Goal: Task Accomplishment & Management: Use online tool/utility

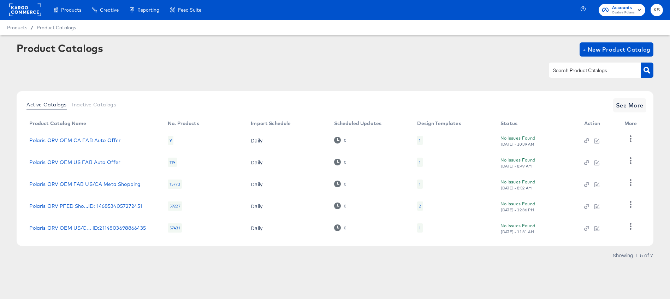
click at [615, 12] on span "Ovative Polaris" at bounding box center [623, 13] width 23 height 6
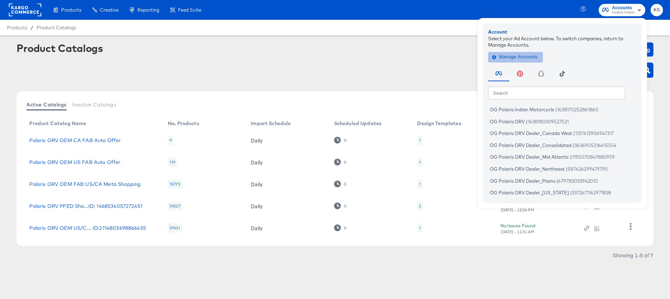
click at [529, 54] on span "Manage Accounts" at bounding box center [515, 57] width 44 height 8
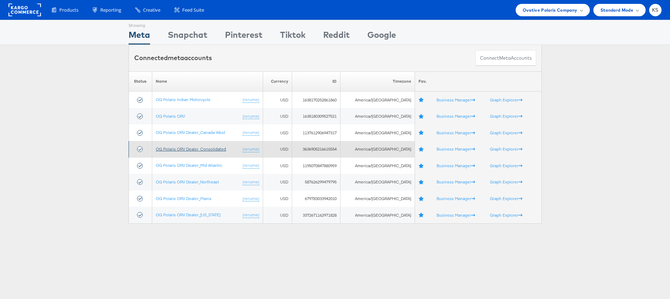
click at [190, 148] on link "OG Polaris ORV Dealer_Consolidated" at bounding box center [191, 148] width 70 height 5
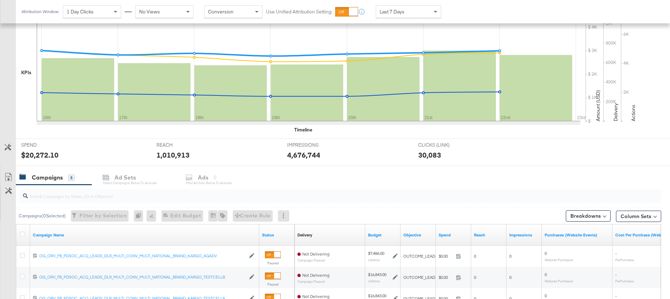
scroll to position [279, 0]
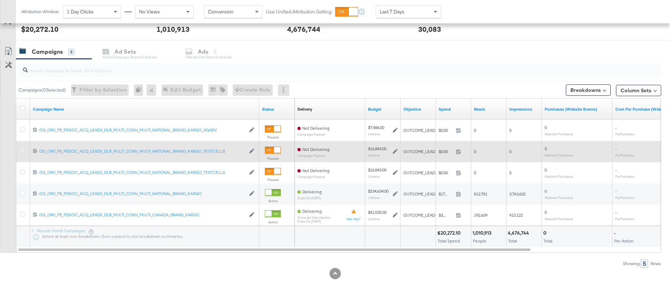
click at [24, 149] on icon at bounding box center [22, 150] width 5 height 5
click at [0, 0] on input "checkbox" at bounding box center [0, 0] width 0 height 0
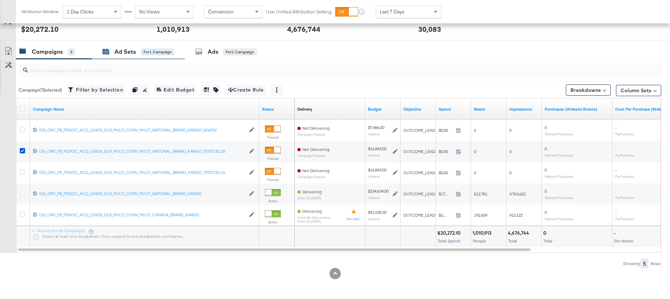
click at [119, 50] on div "Ad Sets" at bounding box center [125, 52] width 22 height 8
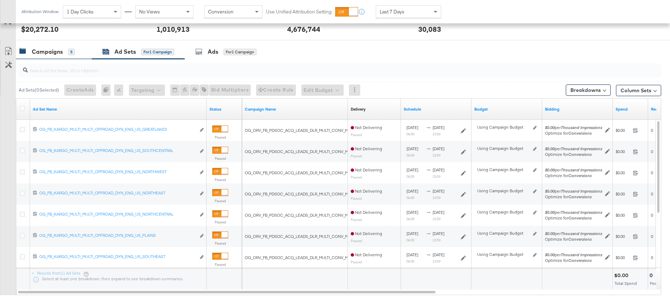
click at [58, 55] on div "Campaigns" at bounding box center [47, 52] width 31 height 8
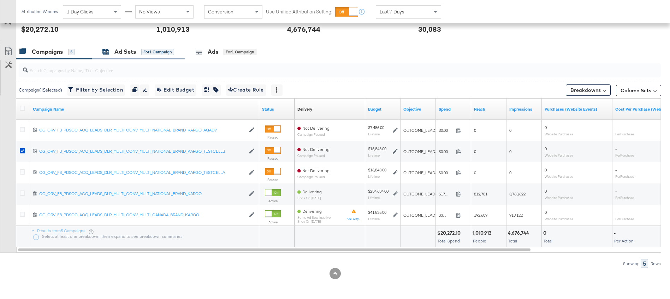
click at [123, 53] on div "Ad Sets" at bounding box center [125, 52] width 22 height 8
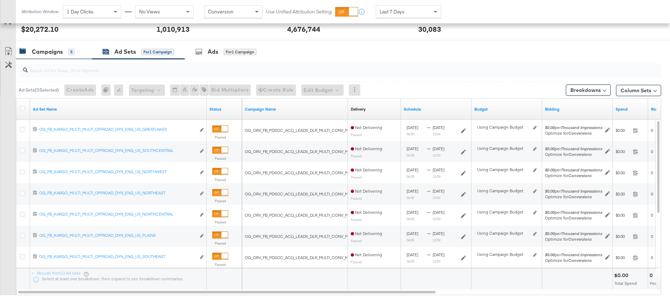
click at [42, 53] on div "Campaigns" at bounding box center [47, 52] width 31 height 8
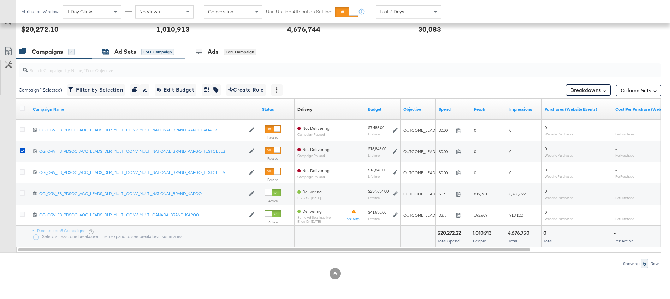
click at [125, 55] on div "Ad Sets" at bounding box center [125, 52] width 22 height 8
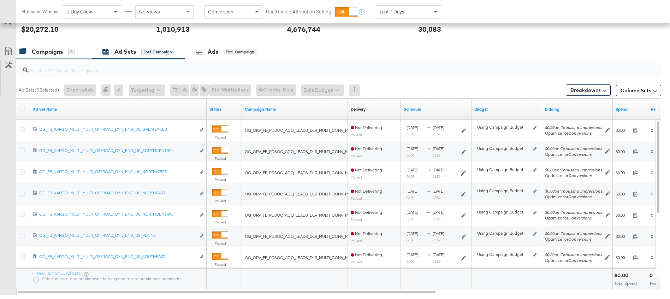
click at [39, 49] on div "Campaigns" at bounding box center [47, 52] width 31 height 8
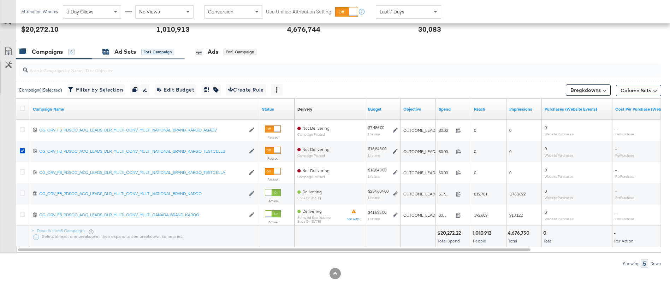
click at [119, 53] on div "Ad Sets" at bounding box center [125, 52] width 22 height 8
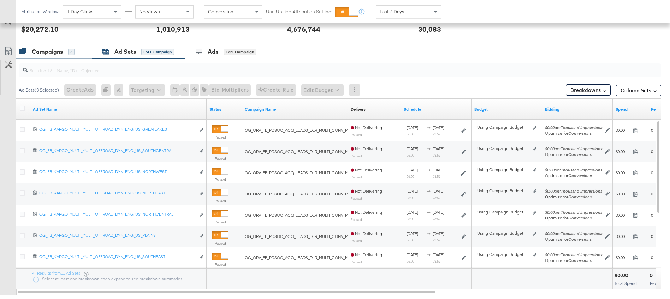
click at [45, 51] on div "Campaigns" at bounding box center [47, 52] width 31 height 8
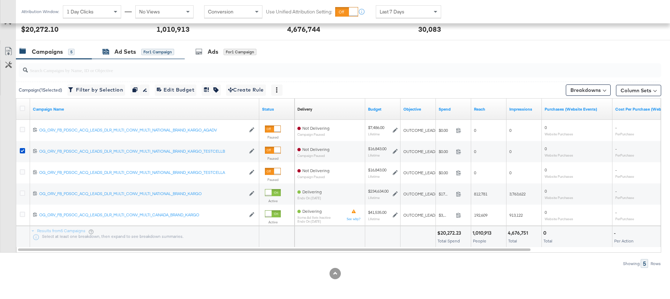
click at [118, 49] on div "Ad Sets" at bounding box center [125, 52] width 22 height 8
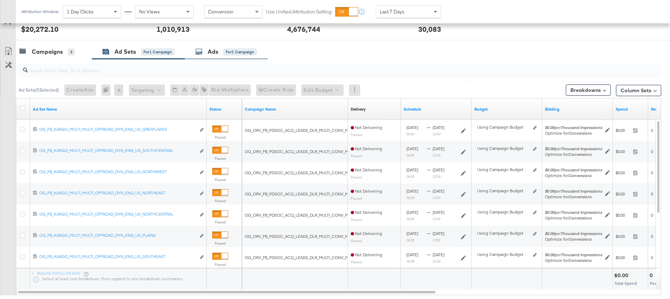
click at [216, 53] on div "Ads" at bounding box center [213, 52] width 11 height 8
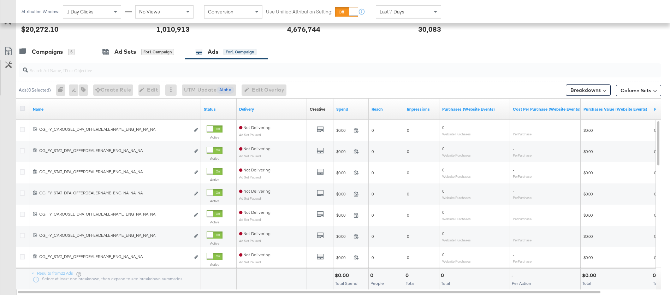
click at [23, 107] on icon at bounding box center [22, 108] width 5 height 5
click at [0, 0] on input "checkbox" at bounding box center [0, 0] width 0 height 0
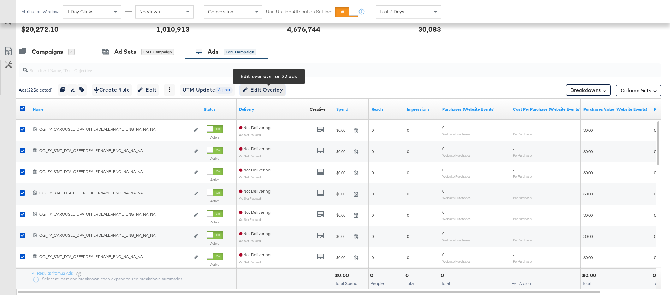
click at [269, 92] on span "Edit Overlay Edit overlays for 22 ads" at bounding box center [262, 89] width 41 height 9
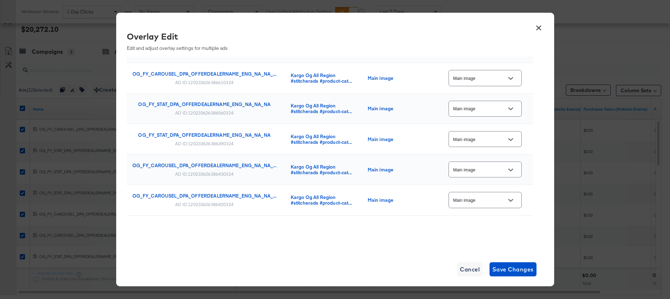
scroll to position [0, 0]
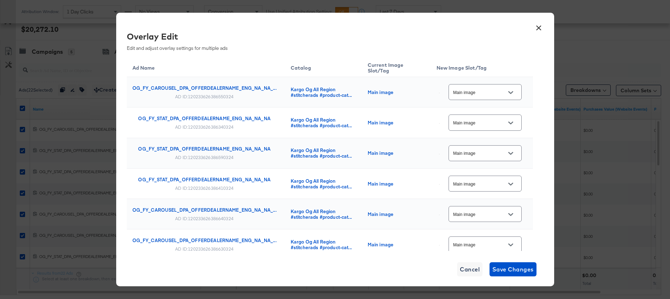
click at [518, 94] on div at bounding box center [510, 92] width 15 height 11
click at [511, 93] on icon "Open" at bounding box center [510, 92] width 5 height 3
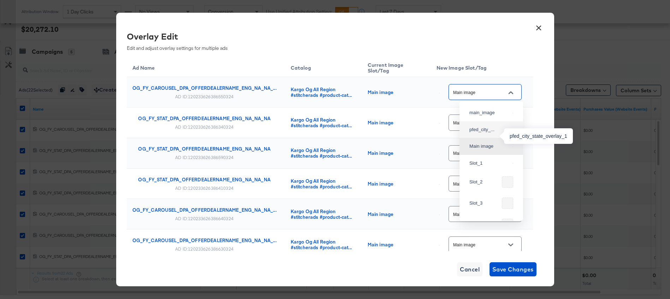
click at [479, 133] on div "pfed_city_..." at bounding box center [489, 129] width 40 height 7
type input "pfed_city_state_overlay_1"
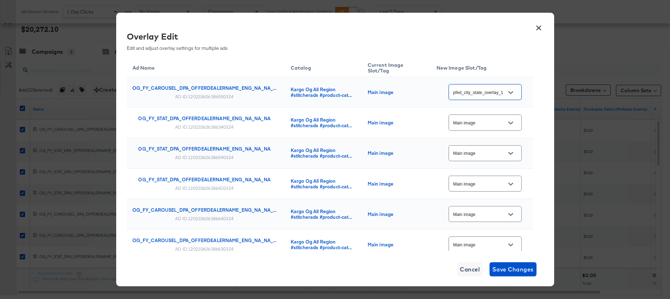
click at [516, 123] on button "Open" at bounding box center [510, 123] width 11 height 11
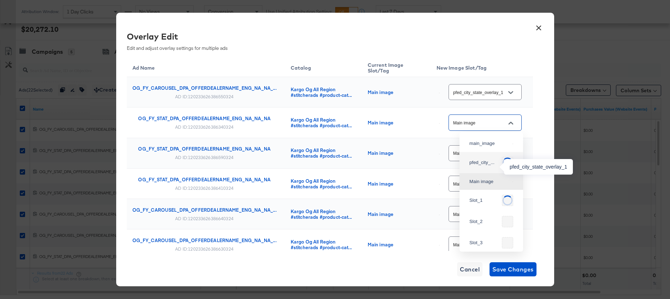
click at [479, 166] on div "pfed_city_..." at bounding box center [484, 162] width 30 height 7
type input "pfed_city_state_overlay_1"
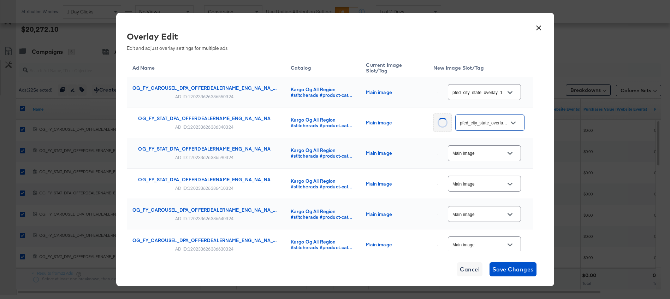
scroll to position [19, 0]
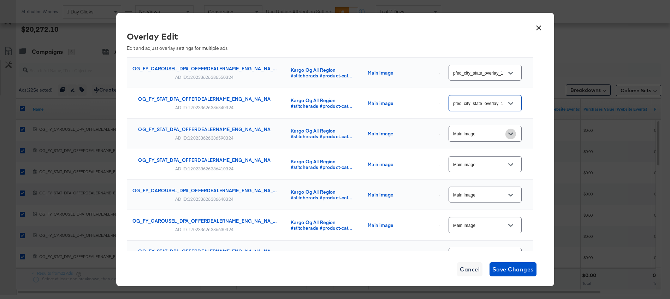
click at [510, 134] on icon "Open" at bounding box center [510, 133] width 5 height 5
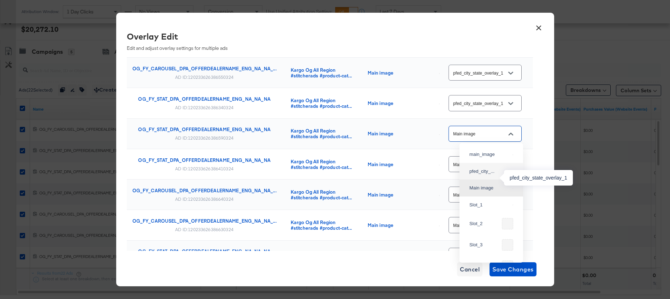
click at [474, 175] on div "pfed_city_..." at bounding box center [489, 171] width 40 height 7
type input "pfed_city_state_overlay_1"
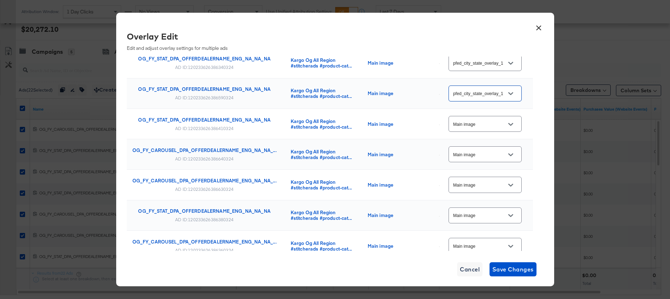
scroll to position [66, 0]
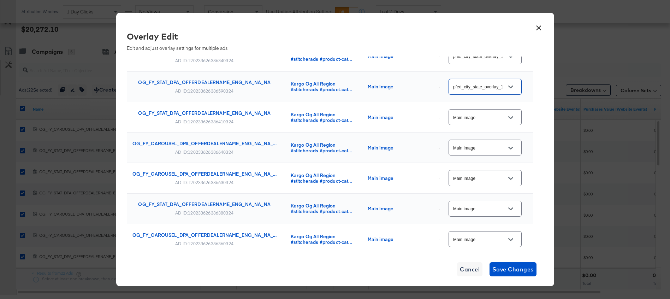
click at [512, 118] on icon "Open" at bounding box center [510, 117] width 5 height 3
click at [475, 269] on span "Cancel" at bounding box center [470, 269] width 20 height 10
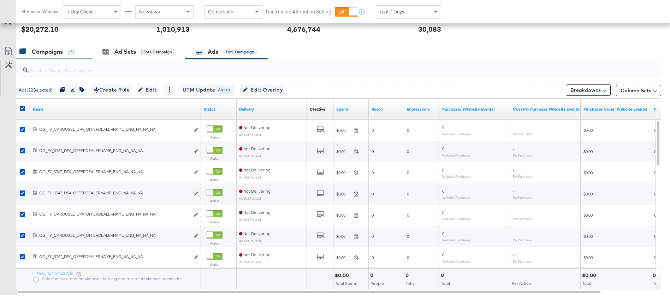
click at [53, 53] on div "Campaigns" at bounding box center [47, 52] width 31 height 8
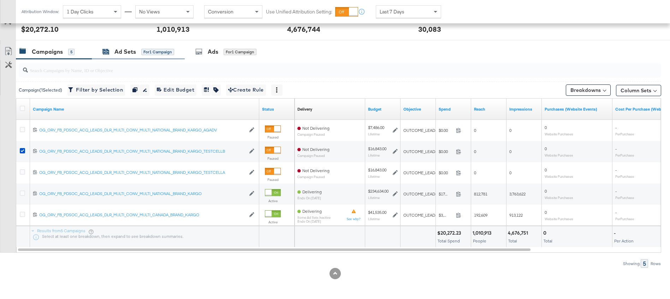
click at [119, 48] on div "Ad Sets" at bounding box center [125, 52] width 22 height 8
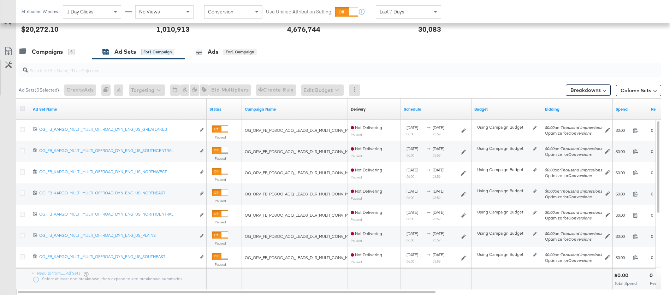
click at [23, 108] on icon at bounding box center [22, 108] width 5 height 5
click at [0, 0] on input "checkbox" at bounding box center [0, 0] width 0 height 0
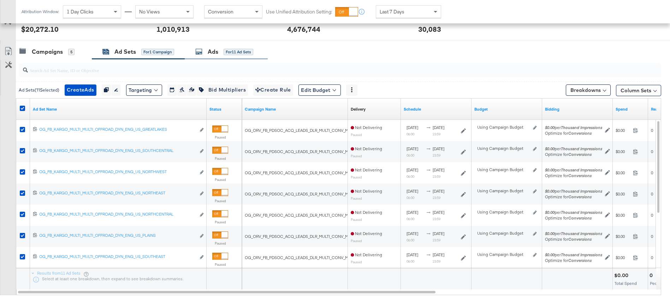
click at [211, 49] on div "Ads" at bounding box center [213, 52] width 11 height 8
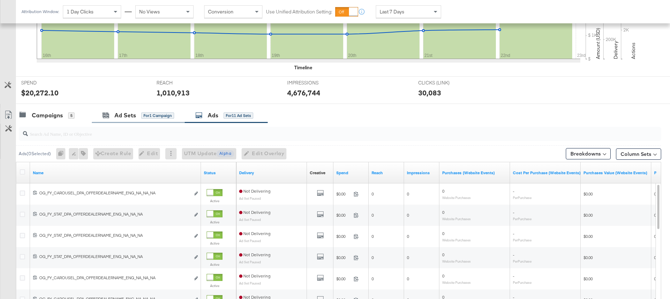
scroll to position [279, 0]
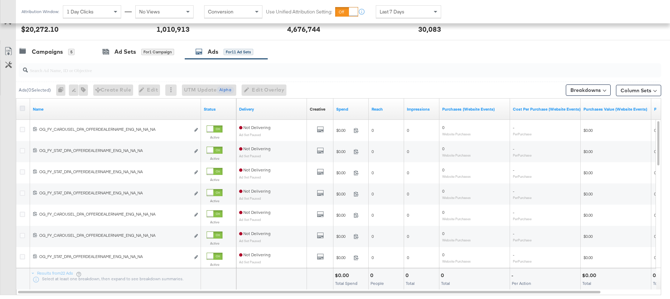
click at [21, 109] on icon at bounding box center [22, 108] width 5 height 5
click at [0, 0] on input "checkbox" at bounding box center [0, 0] width 0 height 0
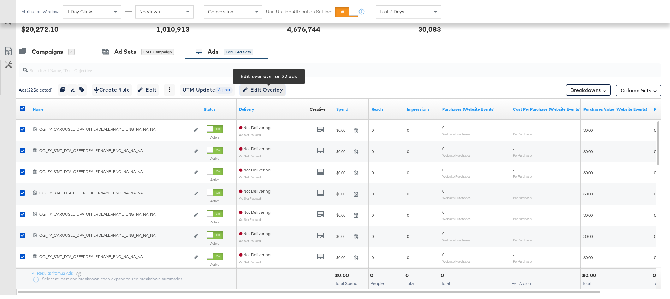
click at [267, 89] on span "Edit Overlay Edit overlays for 22 ads" at bounding box center [262, 89] width 41 height 9
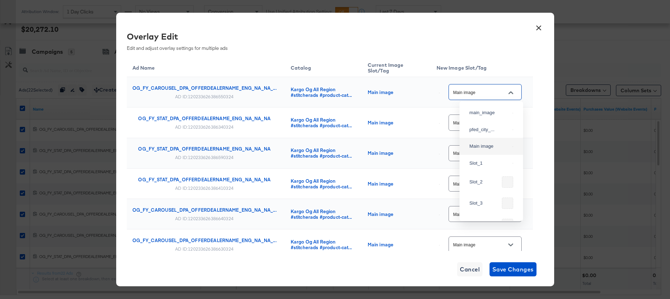
click at [500, 95] on input "Main image" at bounding box center [480, 92] width 56 height 8
click at [481, 131] on div "pfed_city_..." at bounding box center [491, 129] width 52 height 13
type input "pfed_city_state_overlay_1"
click at [497, 121] on input "Main image" at bounding box center [480, 123] width 56 height 8
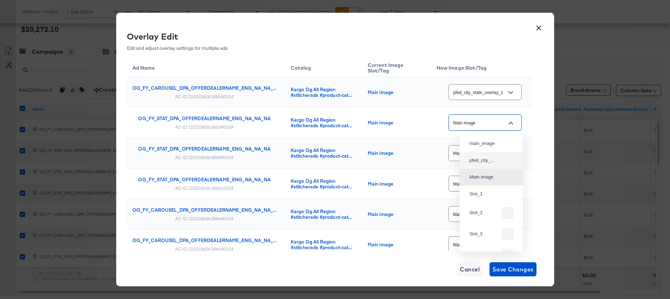
click at [487, 161] on div "pfed_city_..." at bounding box center [491, 160] width 52 height 13
type input "pfed_city_state_overlay_1"
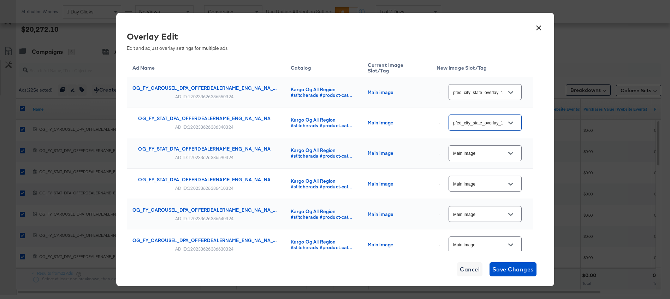
scroll to position [24, 0]
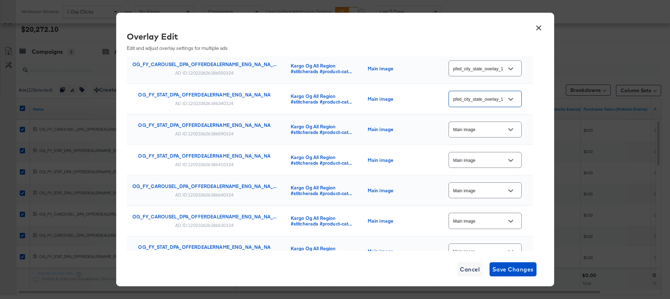
click at [491, 126] on input "Main image" at bounding box center [480, 130] width 56 height 8
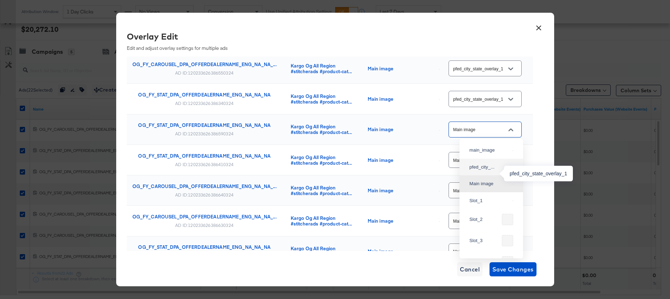
click at [486, 171] on div "pfed_city_..." at bounding box center [489, 167] width 40 height 7
type input "pfed_city_state_overlay_1"
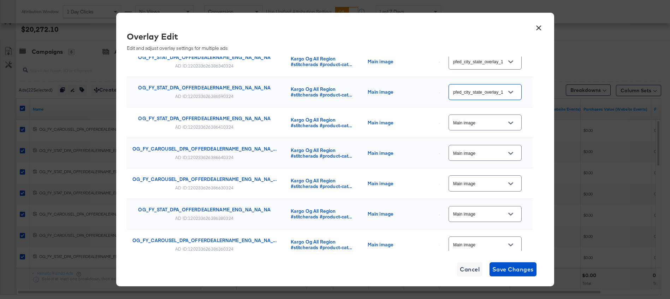
scroll to position [63, 0]
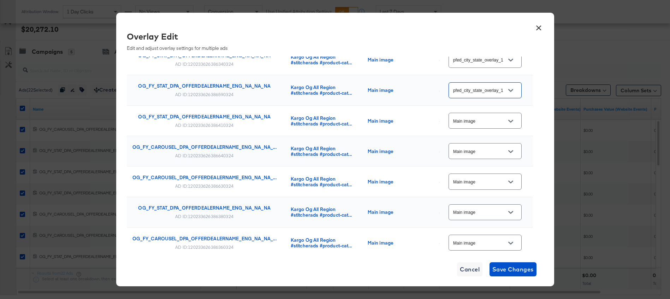
click at [489, 119] on input "Main image" at bounding box center [480, 121] width 56 height 8
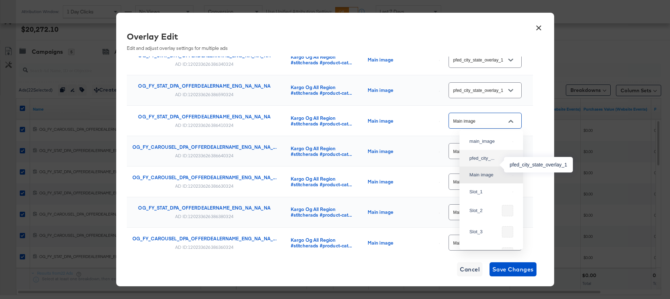
click at [486, 162] on div "pfed_city_..." at bounding box center [489, 158] width 40 height 7
type input "pfed_city_state_overlay_1"
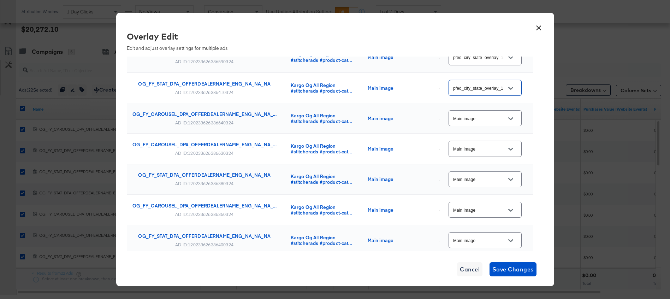
scroll to position [97, 0]
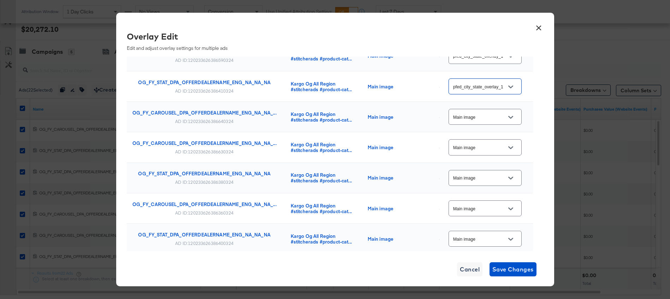
click at [491, 113] on input "Main image" at bounding box center [480, 117] width 56 height 8
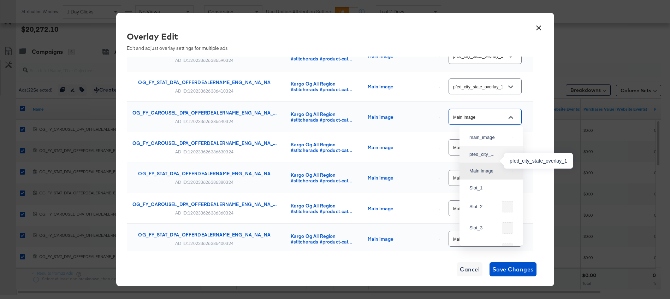
click at [485, 158] on div "pfed_city_..." at bounding box center [489, 154] width 40 height 7
type input "pfed_city_state_overlay_1"
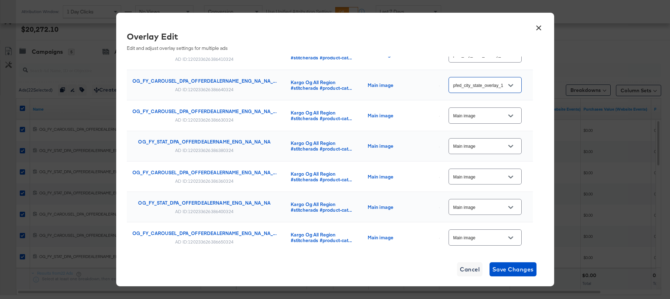
scroll to position [130, 0]
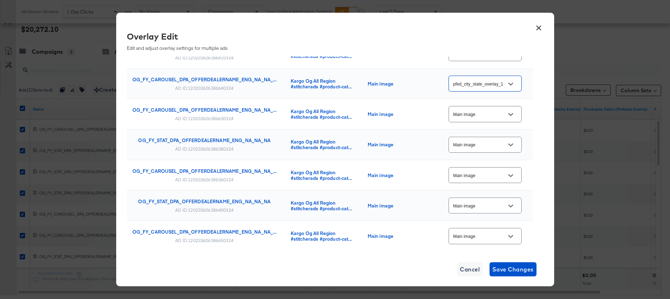
click at [488, 117] on input "Main image" at bounding box center [480, 114] width 56 height 8
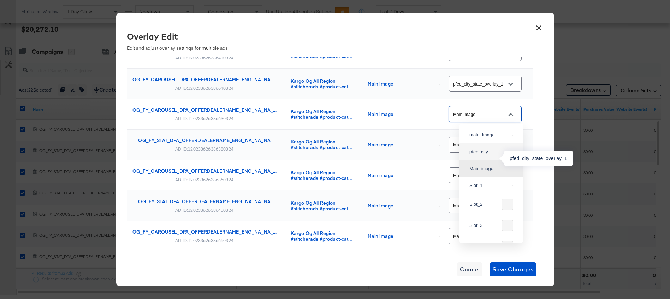
click at [482, 155] on div "pfed_city_..." at bounding box center [489, 151] width 40 height 7
type input "pfed_city_state_overlay_1"
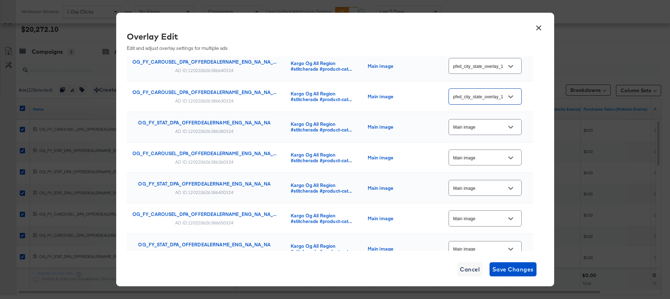
scroll to position [156, 0]
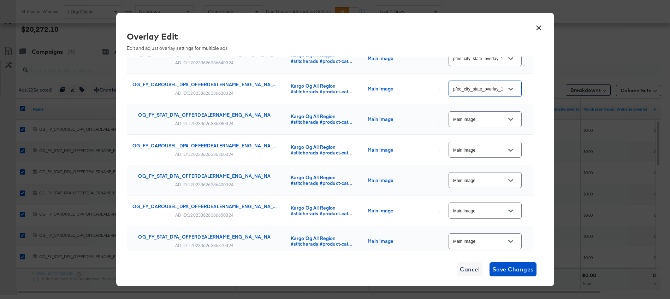
click at [487, 118] on input "Main image" at bounding box center [480, 119] width 56 height 8
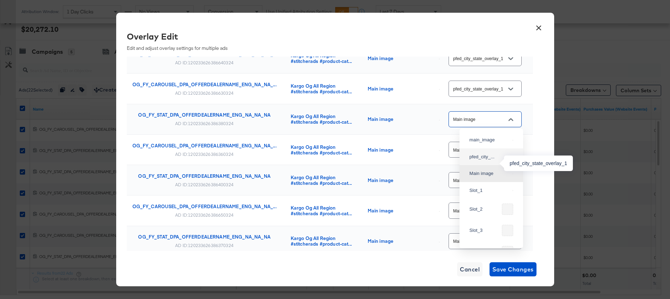
click at [478, 160] on div "pfed_city_..." at bounding box center [489, 156] width 40 height 7
type input "pfed_city_state_overlay_1"
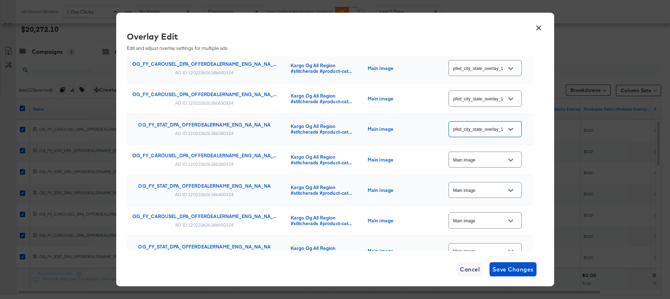
scroll to position [146, 0]
click at [478, 160] on input "Main image" at bounding box center [480, 159] width 56 height 8
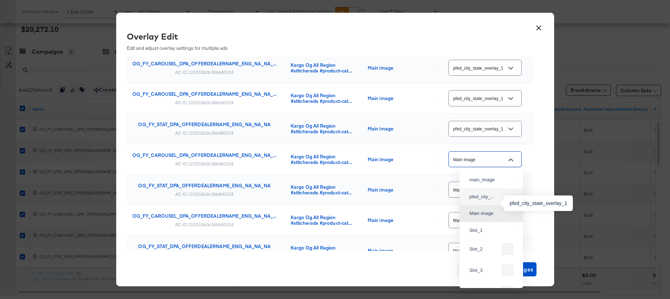
click at [477, 200] on div "pfed_city_..." at bounding box center [489, 196] width 40 height 7
type input "pfed_city_state_overlay_1"
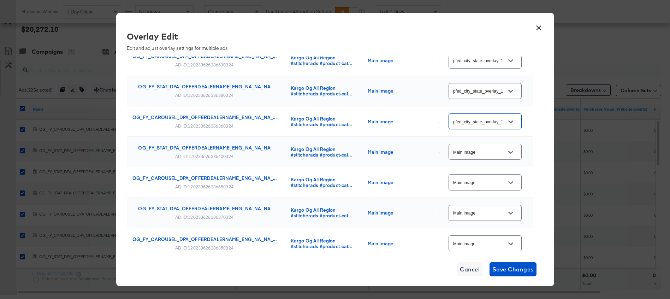
scroll to position [198, 0]
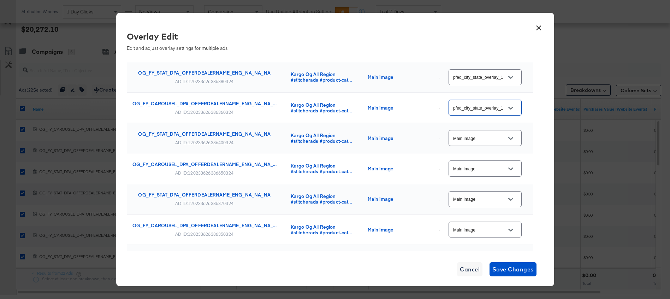
click at [485, 140] on input "Main image" at bounding box center [480, 138] width 56 height 8
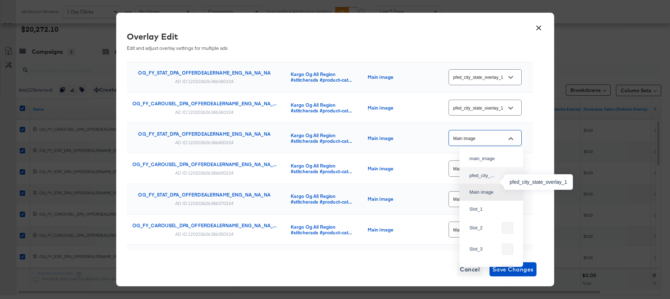
click at [485, 179] on div "pfed_city_..." at bounding box center [489, 175] width 40 height 7
type input "pfed_city_state_overlay_1"
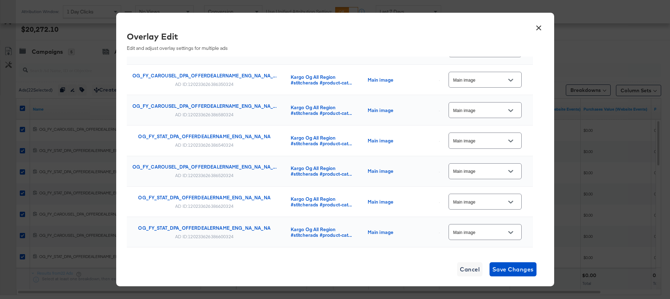
scroll to position [532, 0]
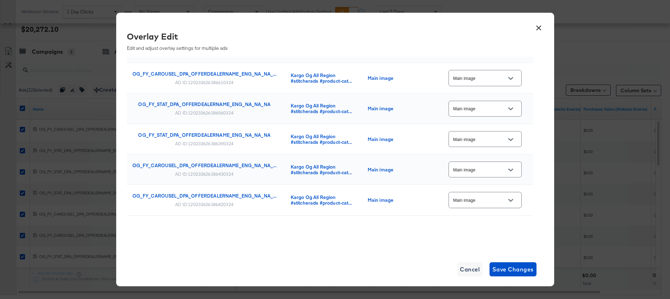
click at [485, 202] on input "Main image" at bounding box center [480, 200] width 56 height 8
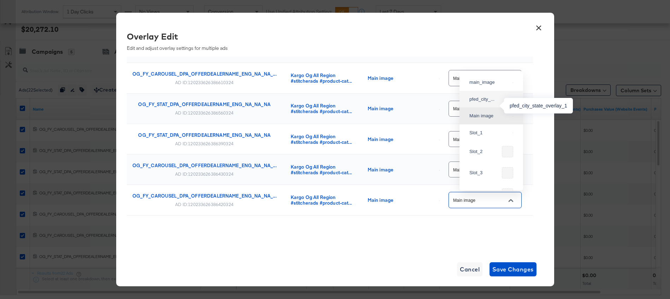
click at [493, 103] on div "pfed_city_..." at bounding box center [489, 99] width 40 height 7
type input "pfed_city_state_overlay_1"
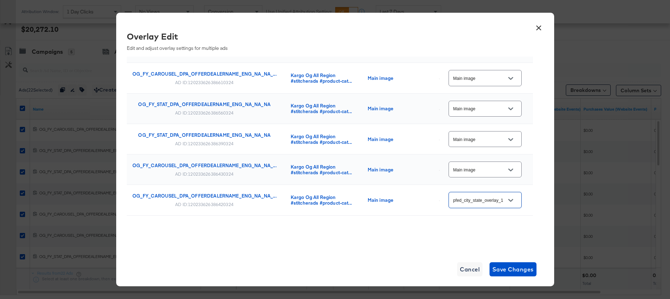
click at [486, 170] on input "Main image" at bounding box center [480, 170] width 56 height 8
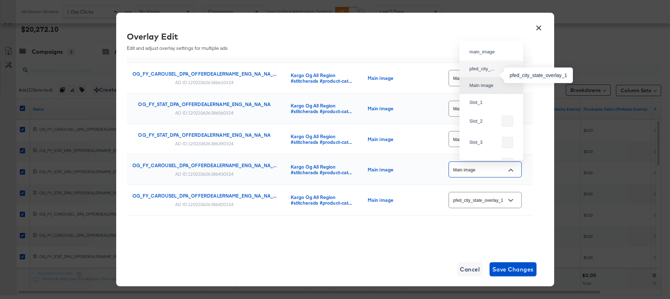
click at [492, 72] on div "pfed_city_..." at bounding box center [489, 68] width 40 height 7
type input "pfed_city_state_overlay_1"
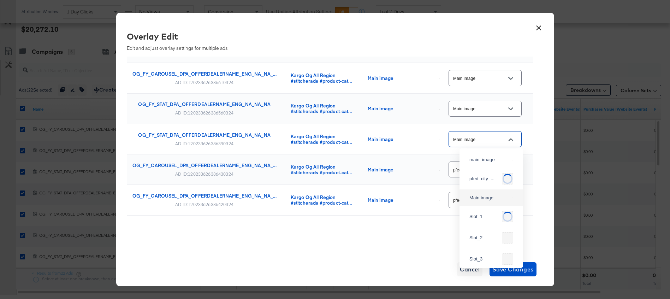
click at [486, 136] on input "Main image" at bounding box center [480, 139] width 56 height 8
click at [485, 179] on div "pfed_city_..." at bounding box center [489, 176] width 40 height 7
type input "pfed_city_state_overlay_1"
click at [482, 105] on input "Main image" at bounding box center [480, 109] width 56 height 8
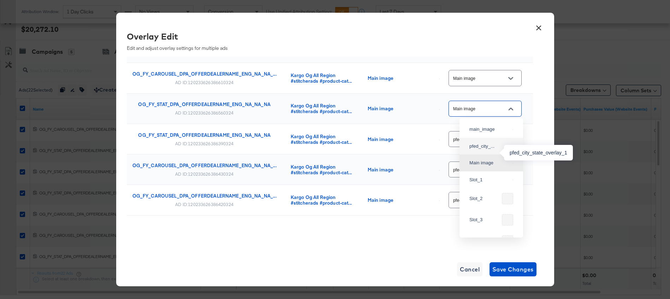
click at [487, 150] on div "pfed_city_..." at bounding box center [489, 146] width 40 height 7
type input "pfed_city_state_overlay_1"
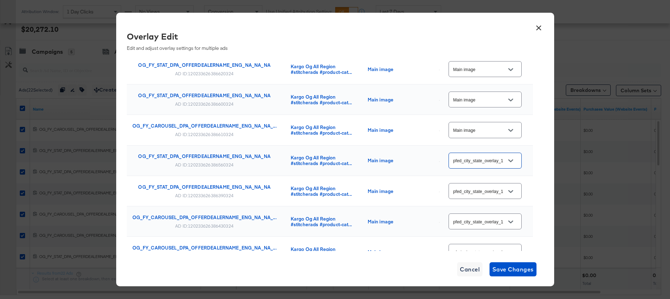
scroll to position [470, 0]
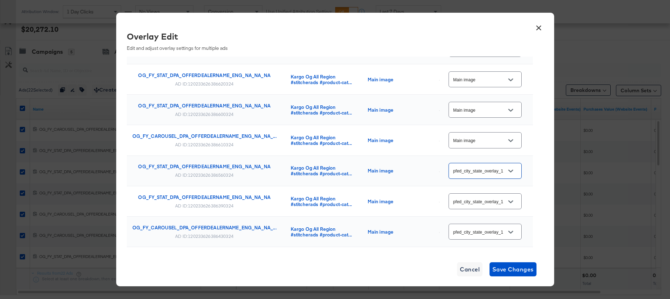
click at [482, 141] on input "Main image" at bounding box center [480, 140] width 56 height 8
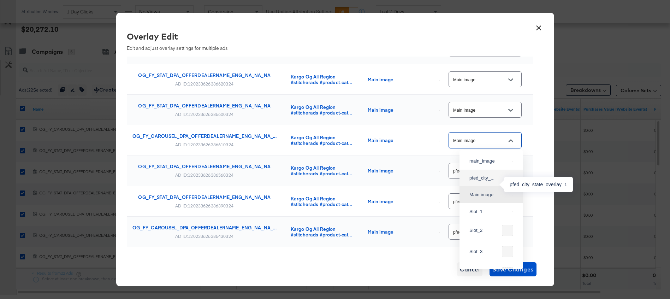
click at [479, 180] on div "pfed_city_..." at bounding box center [489, 177] width 40 height 7
type input "pfed_city_state_overlay_1"
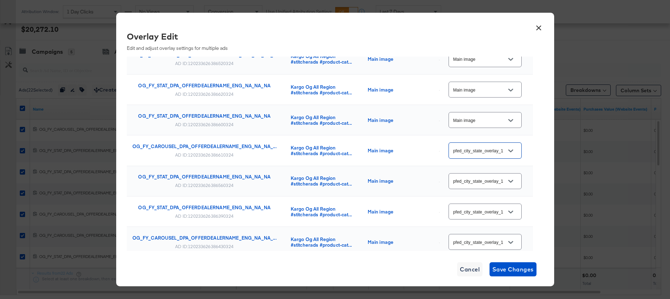
scroll to position [450, 0]
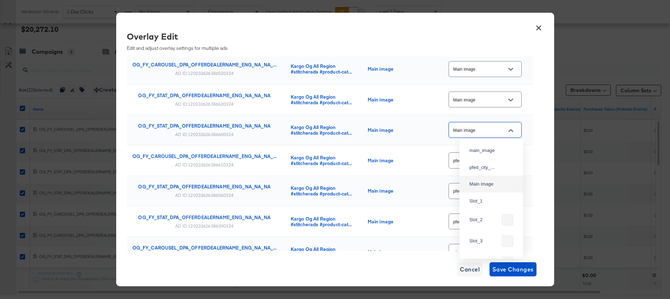
click at [474, 126] on input "Main image" at bounding box center [480, 130] width 56 height 8
click at [478, 166] on div "pfed_city_..." at bounding box center [491, 167] width 52 height 13
type input "pfed_city_state_overlay_1"
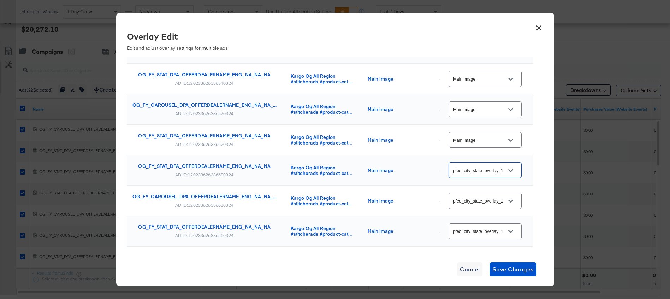
scroll to position [398, 0]
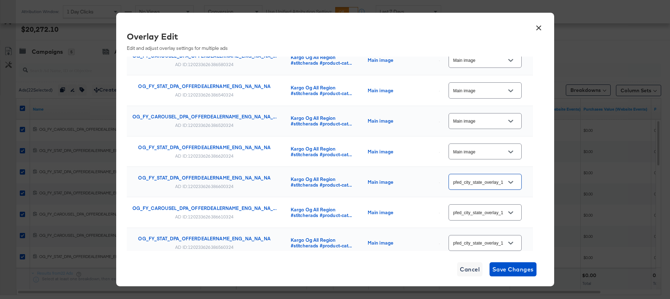
click at [478, 155] on input "Main image" at bounding box center [480, 152] width 56 height 8
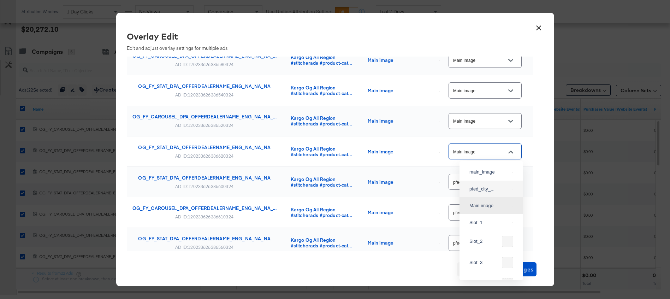
click at [481, 187] on div "pfed_city_..." at bounding box center [491, 189] width 52 height 13
type input "pfed_city_state_overlay_1"
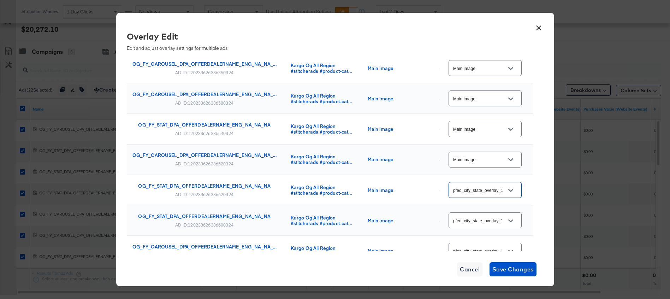
scroll to position [342, 0]
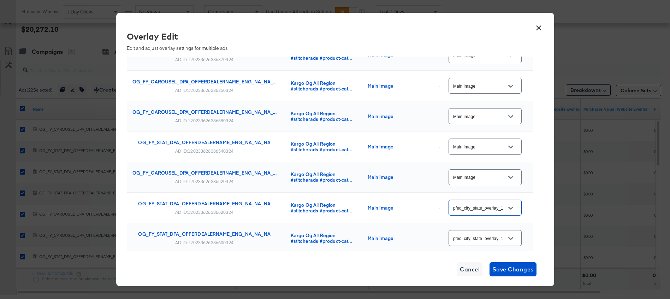
click at [479, 176] on input "Main image" at bounding box center [480, 177] width 56 height 8
click at [489, 80] on div "pfed_city_..." at bounding box center [489, 76] width 40 height 7
type input "pfed_city_state_overlay_1"
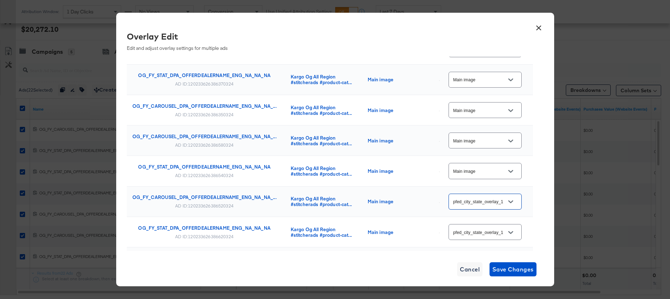
scroll to position [313, 0]
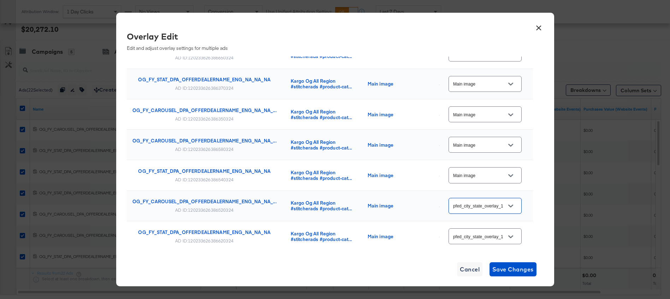
click at [485, 150] on div "Main image" at bounding box center [485, 145] width 73 height 16
click at [492, 178] on input "Main image" at bounding box center [480, 175] width 56 height 8
click at [482, 81] on div "pfed_city_..." at bounding box center [491, 74] width 52 height 13
type input "pfed_city_state_overlay_1"
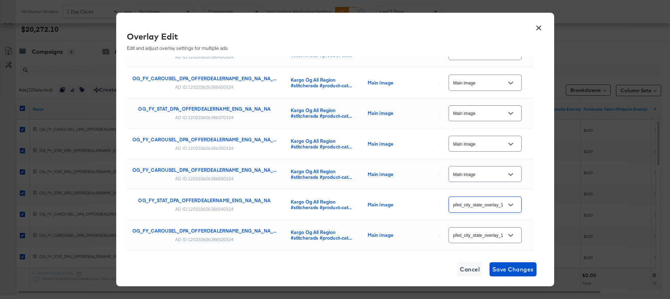
scroll to position [282, 0]
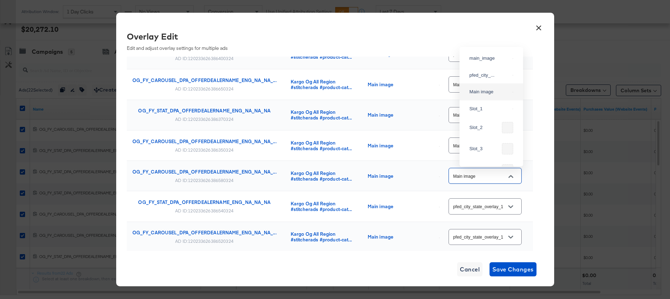
click at [477, 176] on input "Main image" at bounding box center [480, 176] width 56 height 8
click at [488, 79] on div "pfed_city_..." at bounding box center [489, 75] width 40 height 7
type input "pfed_city_state_overlay_1"
click at [488, 146] on input "Main image" at bounding box center [480, 146] width 56 height 8
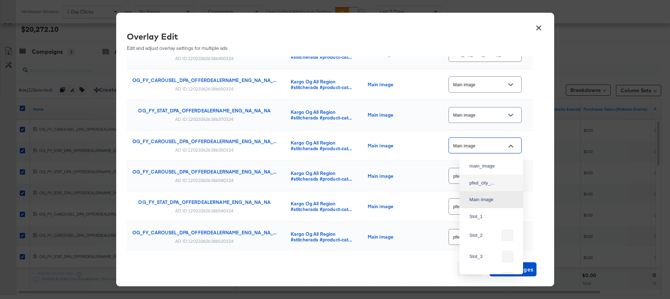
click at [481, 184] on div "pfed_city_..." at bounding box center [491, 183] width 52 height 13
type input "pfed_city_state_overlay_1"
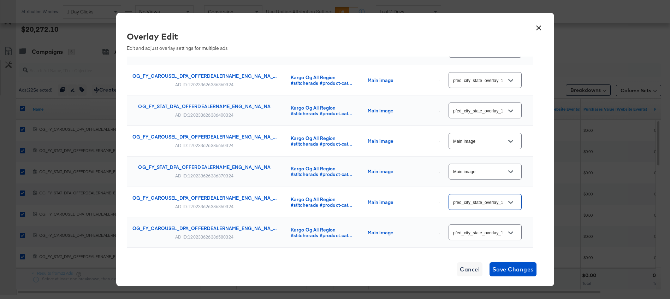
scroll to position [214, 0]
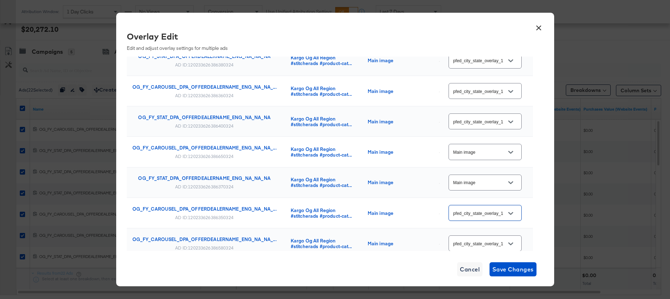
click at [479, 184] on input "Main image" at bounding box center [480, 183] width 56 height 8
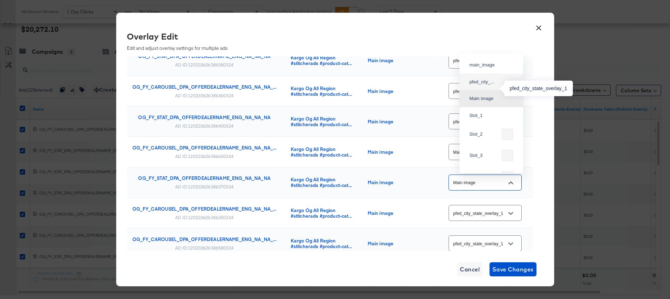
click at [492, 85] on div "pfed_city_..." at bounding box center [489, 81] width 40 height 7
type input "pfed_city_state_overlay_1"
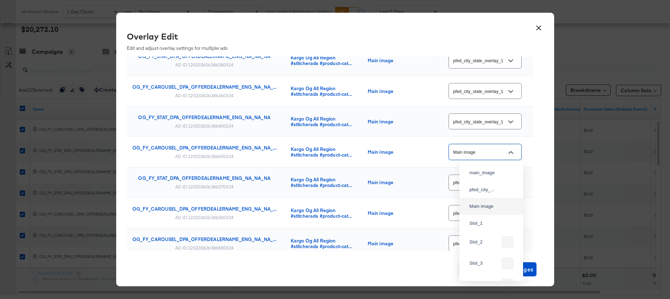
click at [487, 152] on input "Main image" at bounding box center [480, 152] width 56 height 8
click at [479, 193] on div "pfed_city_..." at bounding box center [489, 189] width 40 height 7
type input "pfed_city_state_overlay_1"
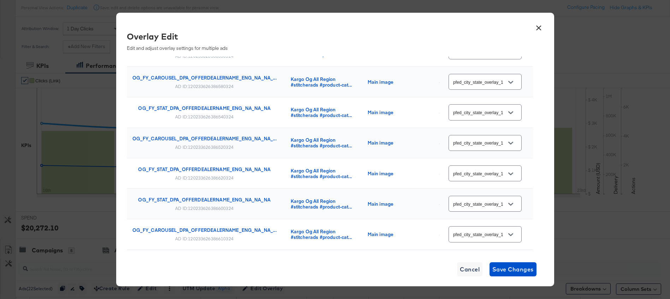
scroll to position [532, 0]
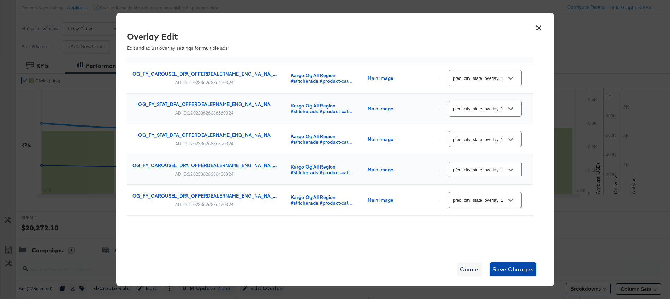
click at [512, 269] on span "Save Changes" at bounding box center [512, 269] width 41 height 10
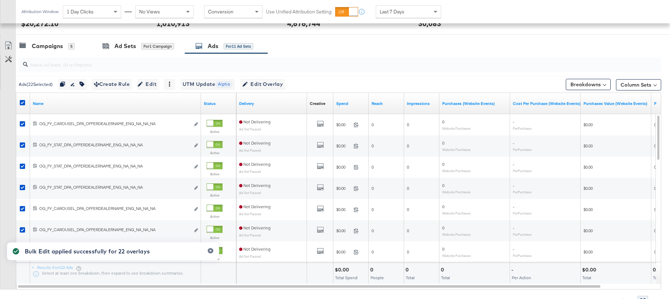
scroll to position [322, 0]
